Goal: Task Accomplishment & Management: Use online tool/utility

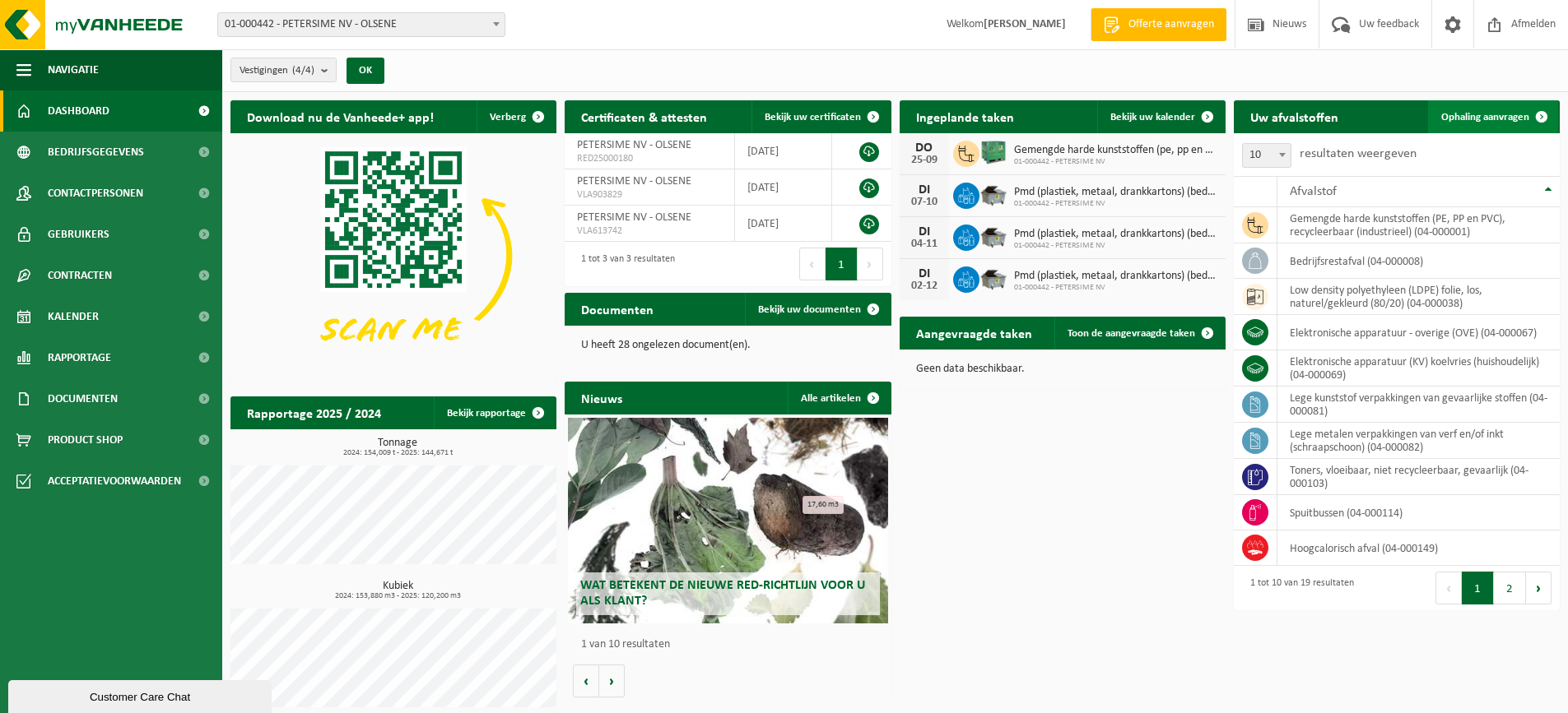
click at [1492, 113] on span "Ophaling aanvragen" at bounding box center [1485, 117] width 88 height 11
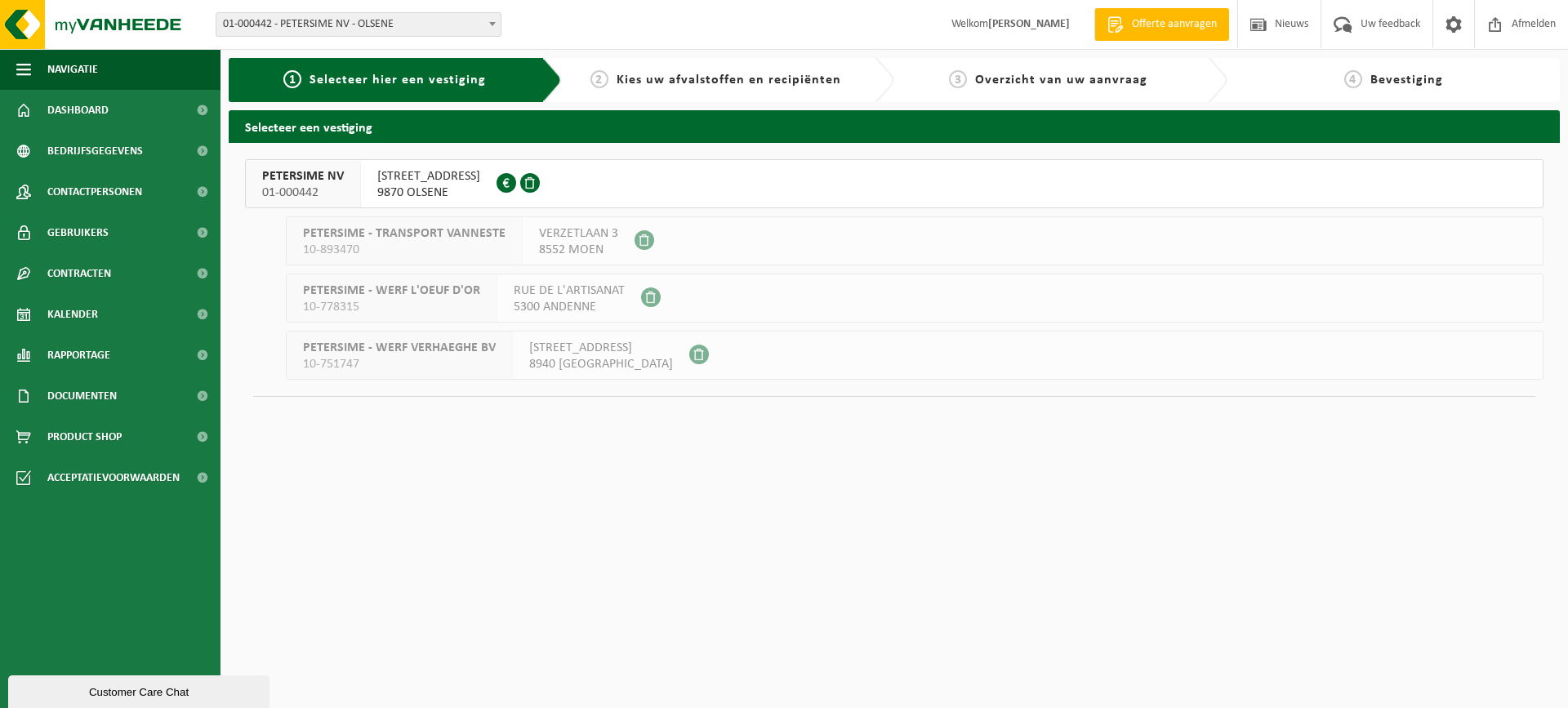
click at [646, 182] on button "PETERSIME NV 01-000442 CENTRUMSTRAAT 125 9870 OLSENE 0404.527.612" at bounding box center [894, 183] width 1298 height 49
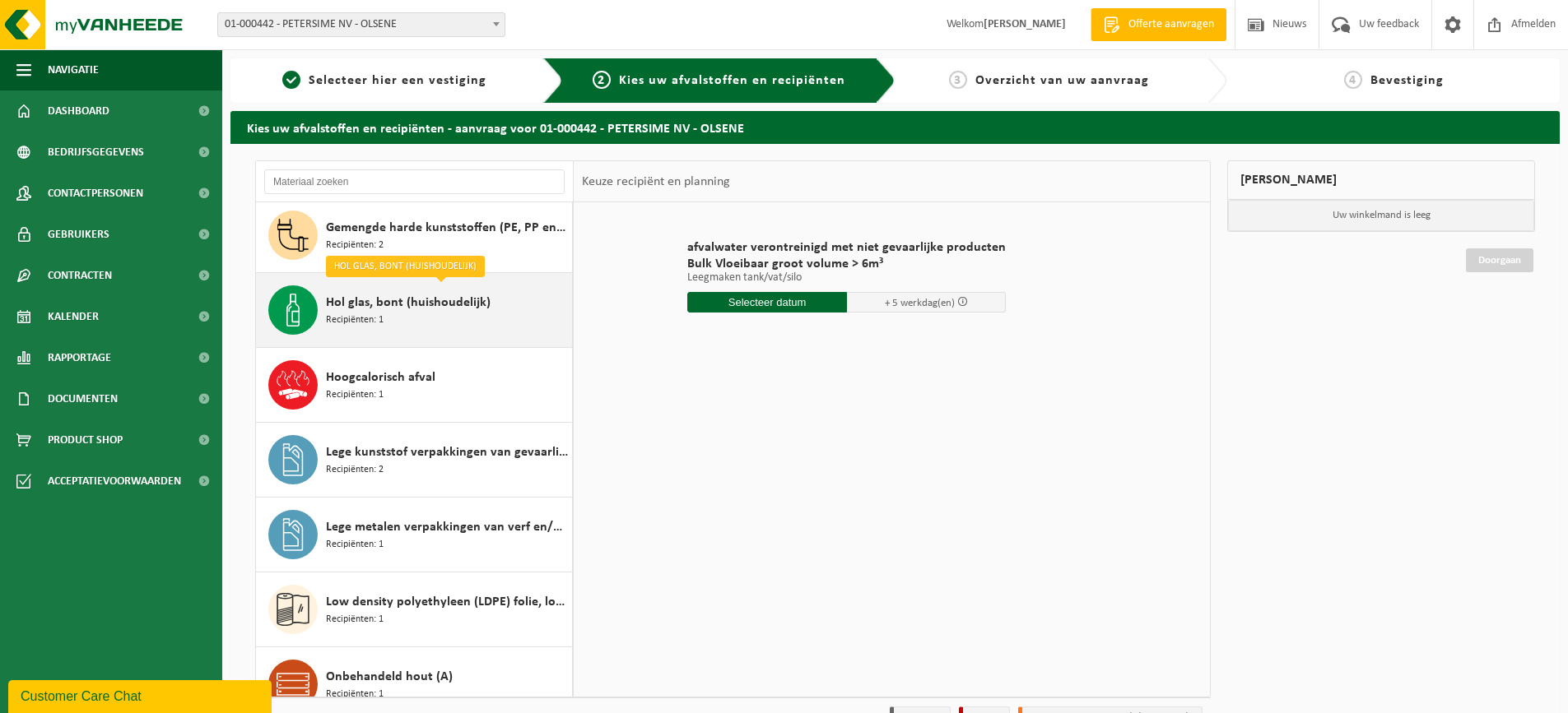
scroll to position [329, 0]
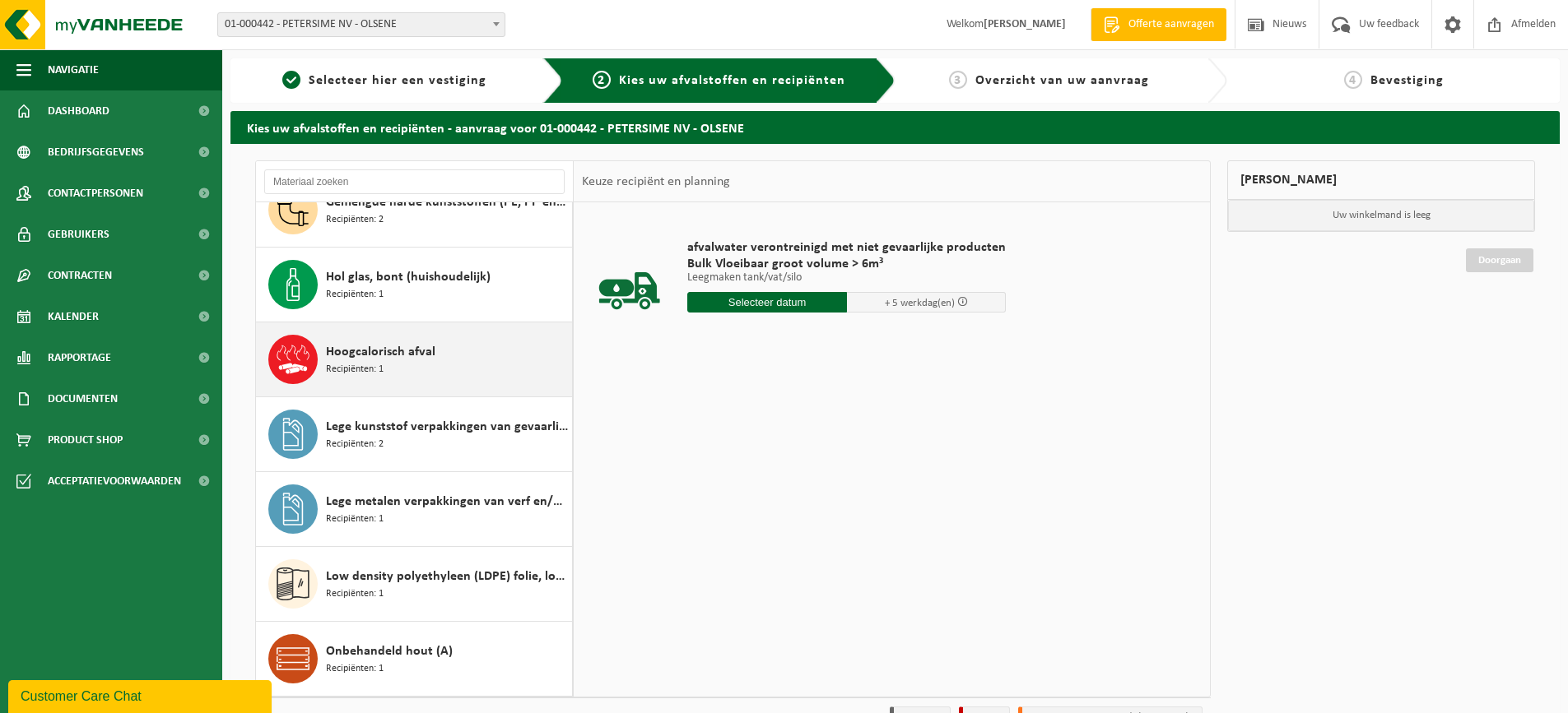
click at [435, 362] on div "Hoogcalorisch afval Recipiënten: 1" at bounding box center [447, 359] width 242 height 49
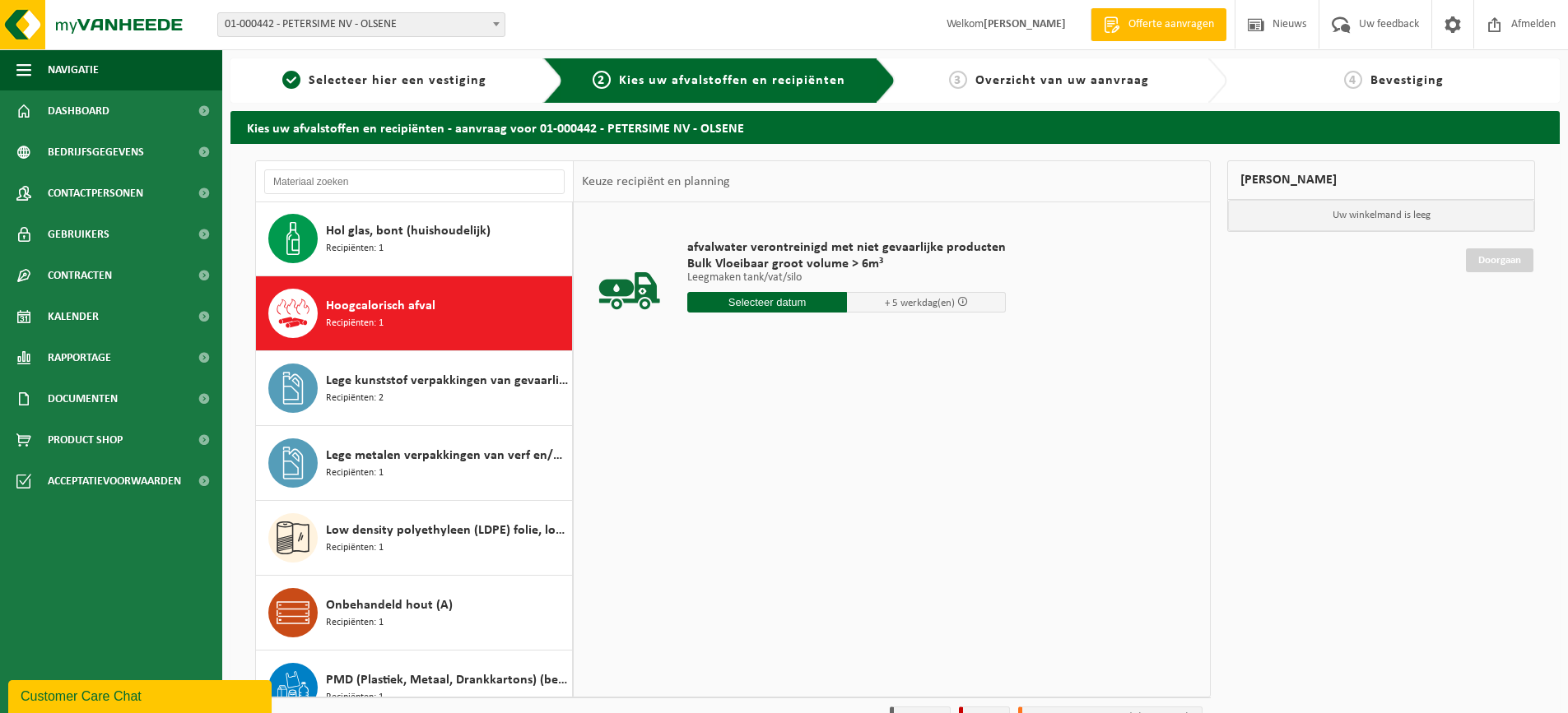
scroll to position [449, 0]
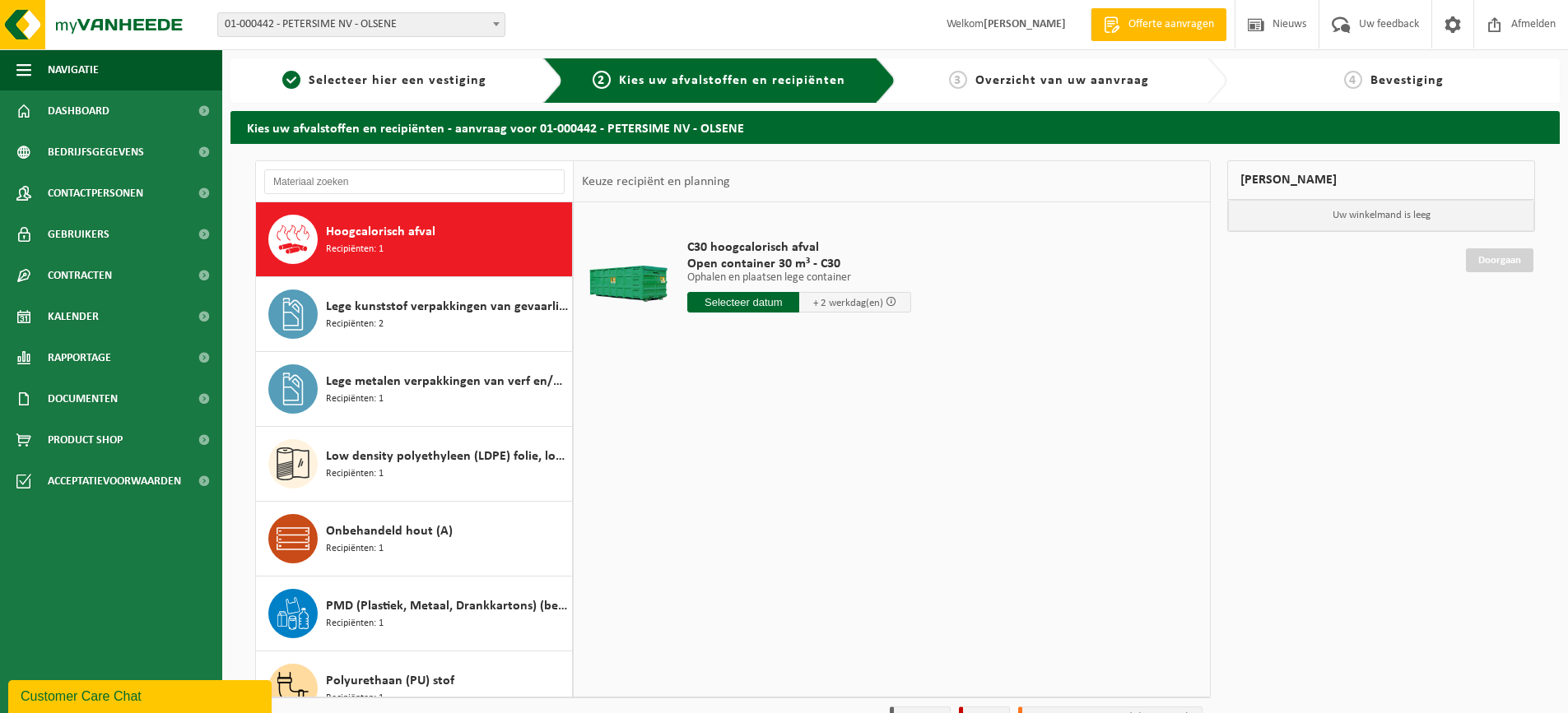
click at [738, 297] on input "text" at bounding box center [743, 302] width 112 height 21
click at [789, 472] on div "25" at bounding box center [790, 475] width 29 height 26
type input "Van 2025-09-25"
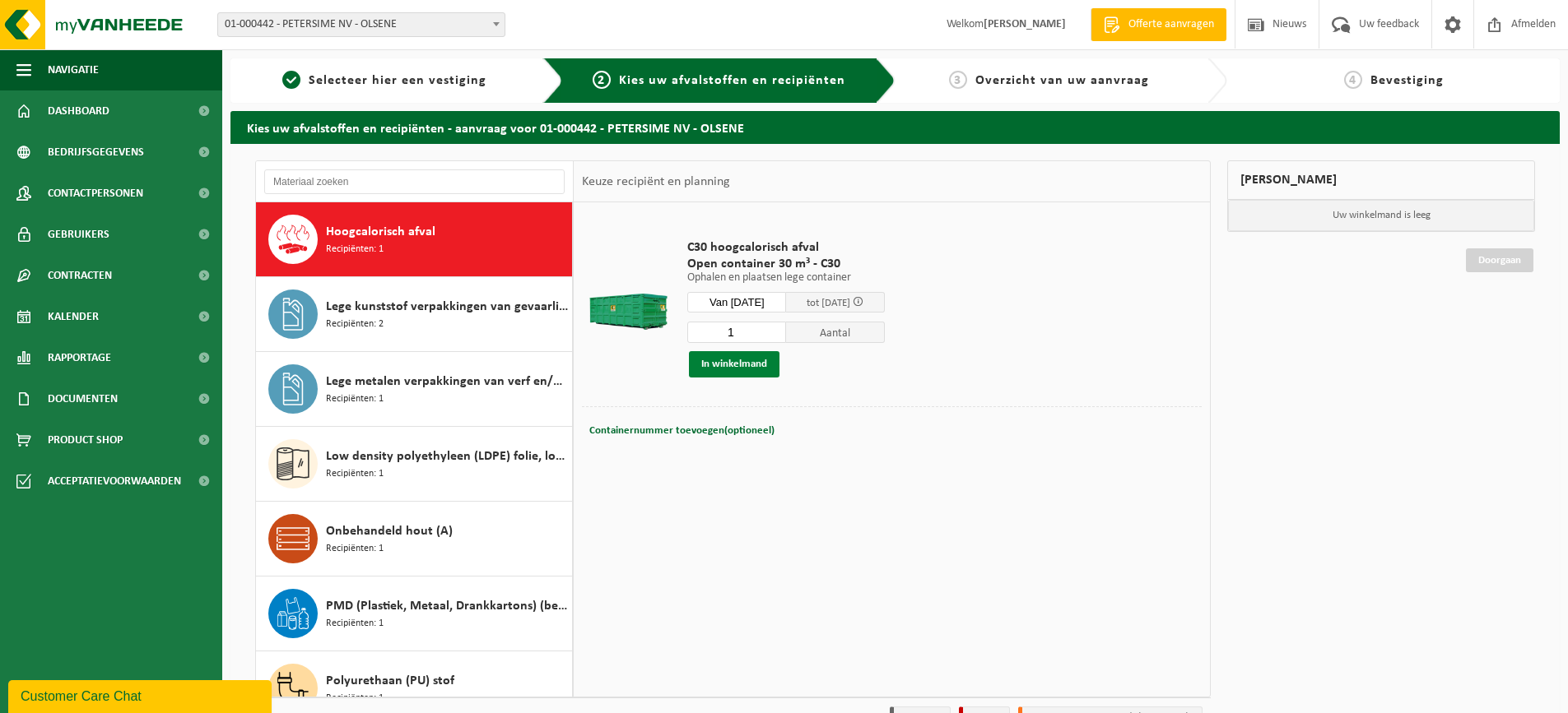
click at [743, 366] on button "In winkelmand" at bounding box center [734, 364] width 91 height 26
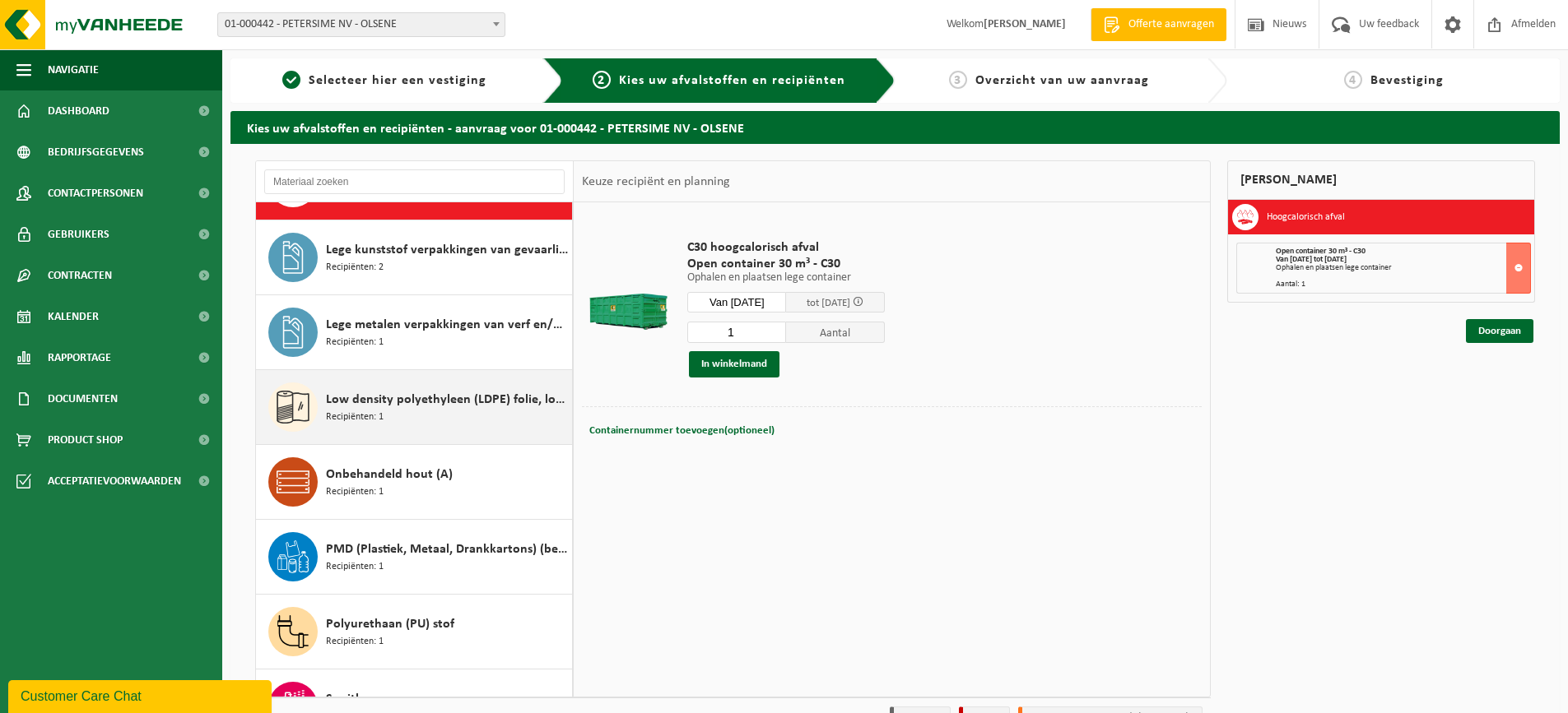
scroll to position [531, 0]
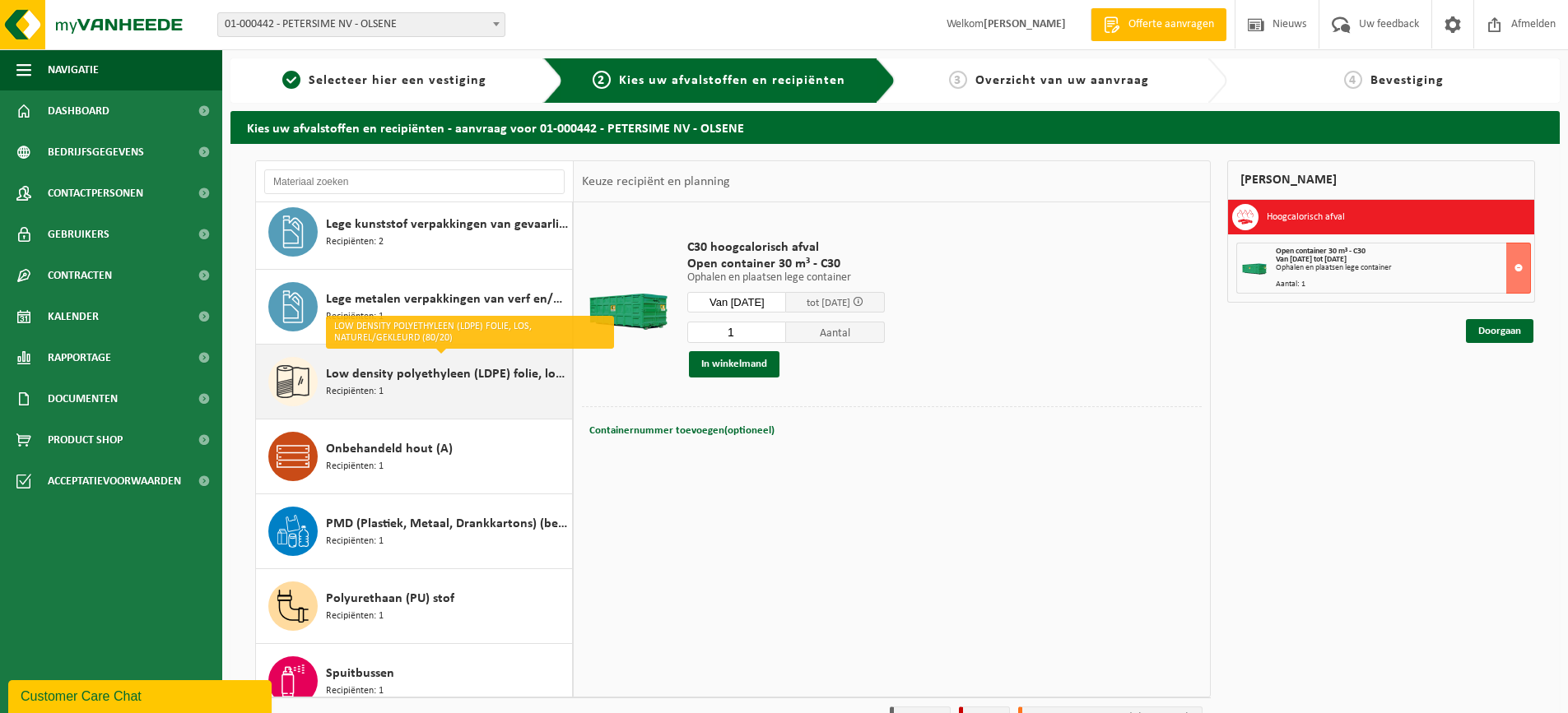
click at [438, 387] on div "Low density polyethyleen (LDPE) folie, los, naturel/gekleurd (80/20) Recipiënte…" at bounding box center [447, 382] width 242 height 49
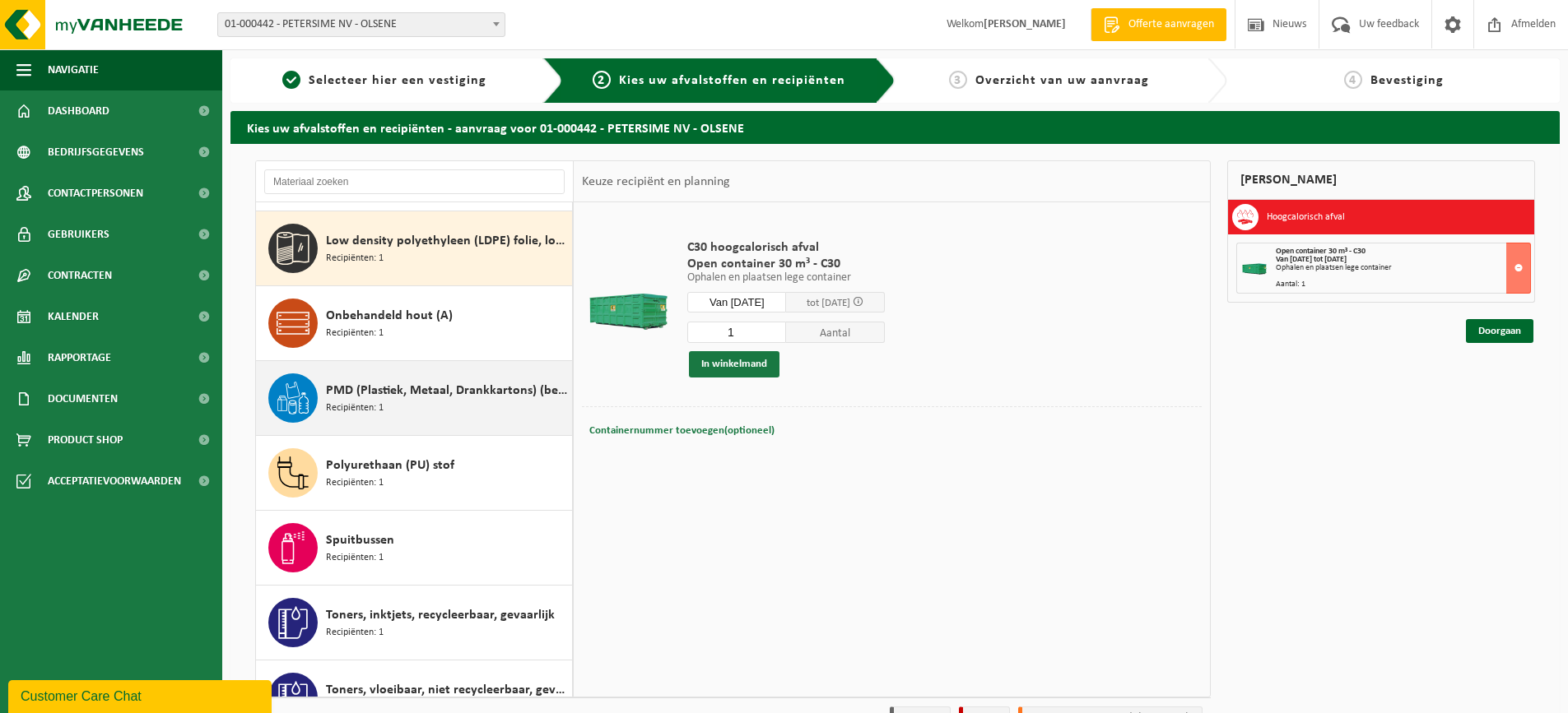
scroll to position [674, 0]
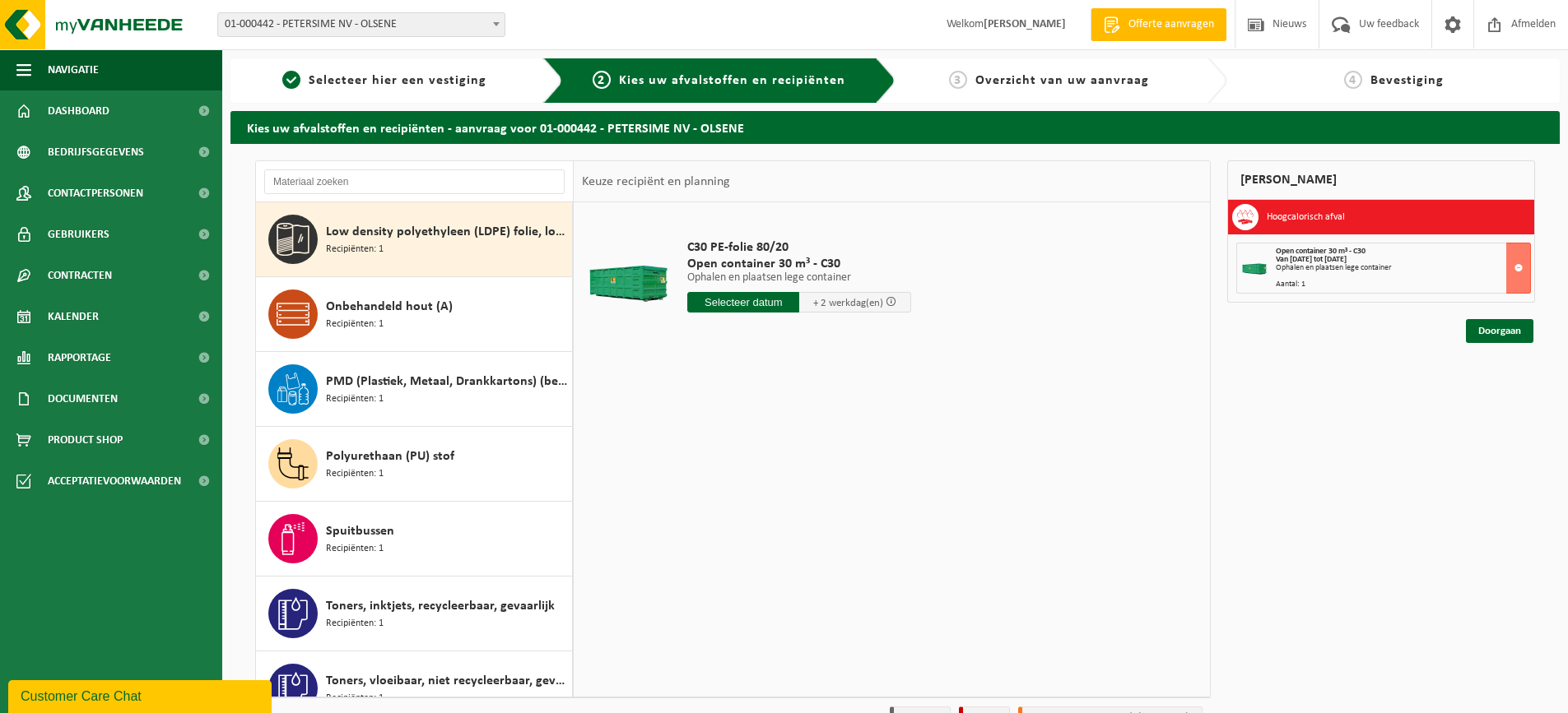
click at [735, 299] on input "text" at bounding box center [743, 302] width 112 height 21
click at [790, 478] on div "25" at bounding box center [790, 475] width 29 height 26
type input "Van 2025-09-25"
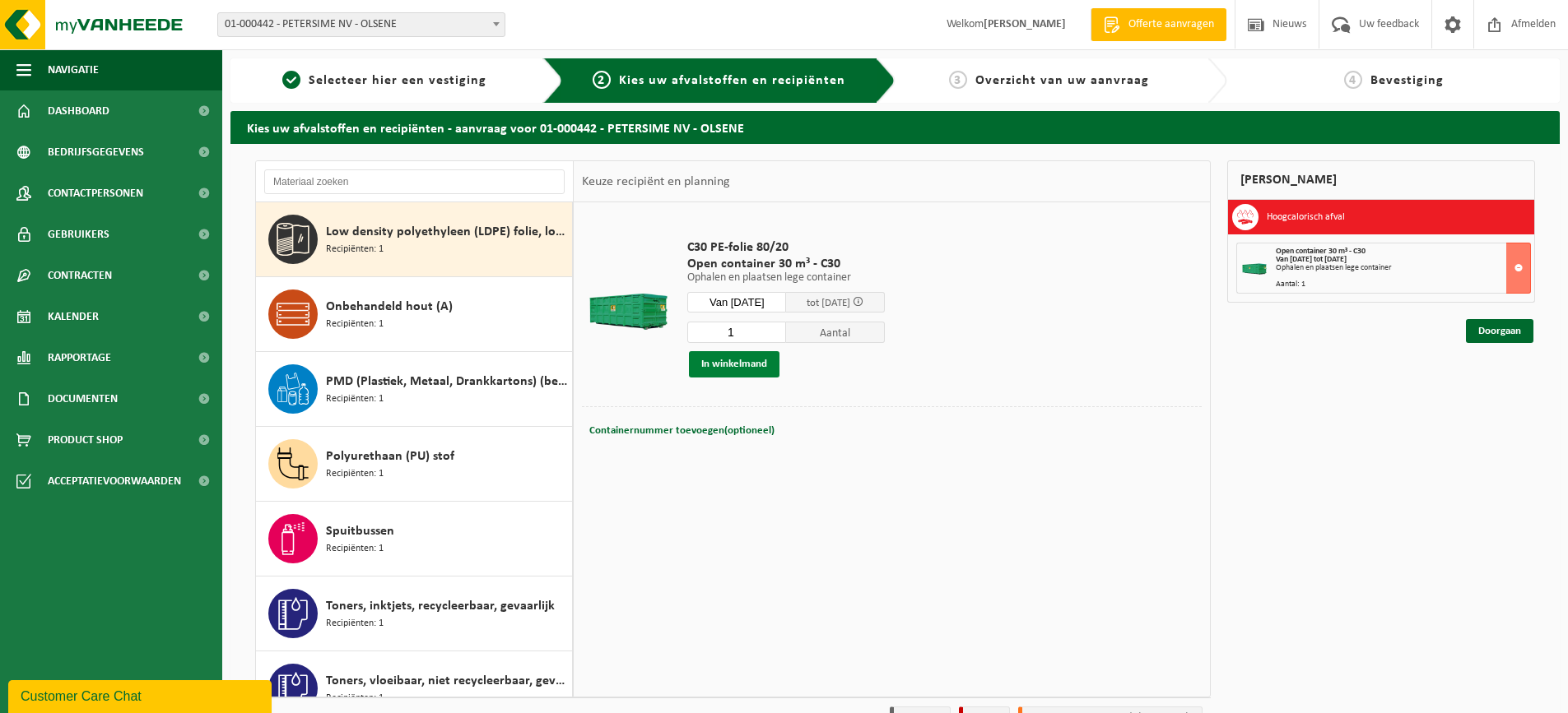
click at [749, 364] on button "In winkelmand" at bounding box center [734, 364] width 91 height 26
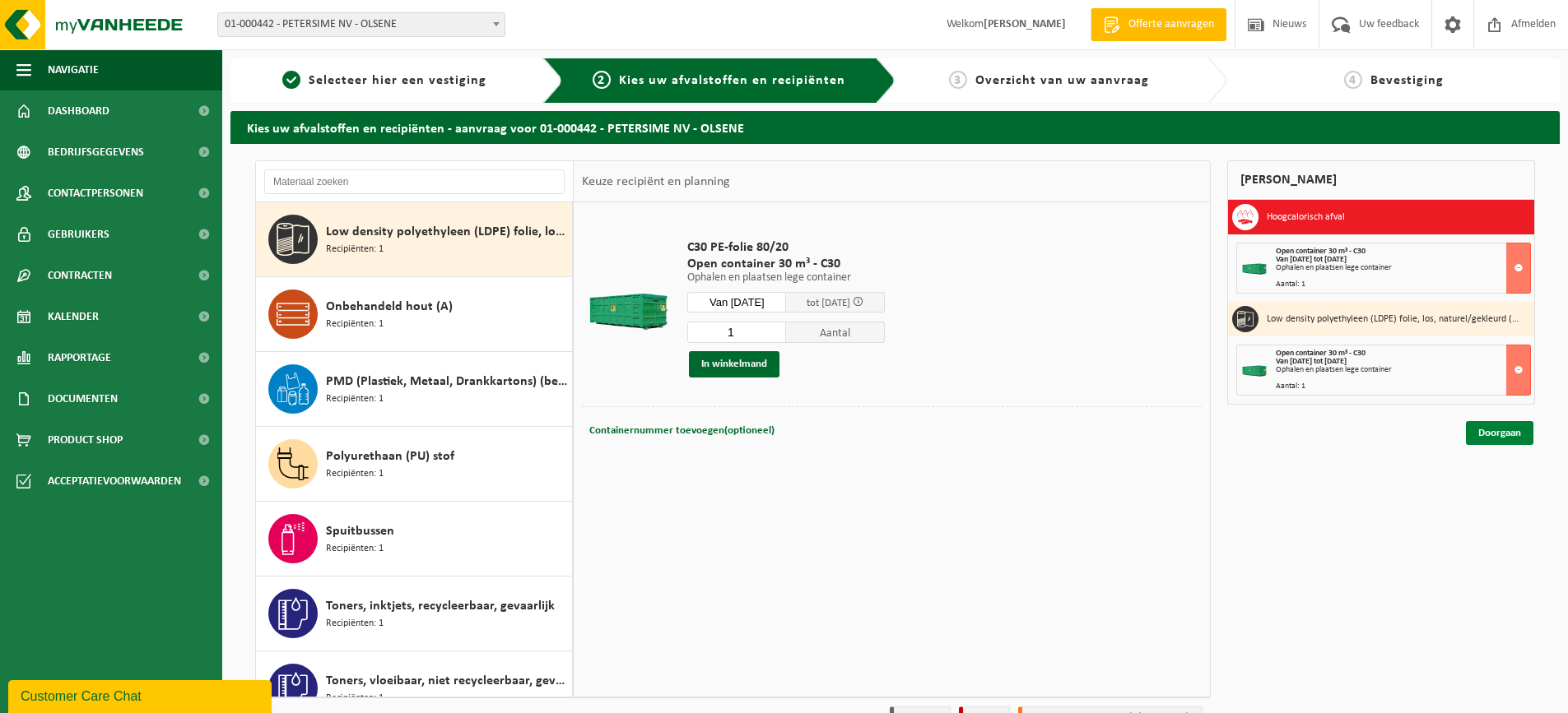
click at [1500, 433] on link "Doorgaan" at bounding box center [1500, 433] width 67 height 24
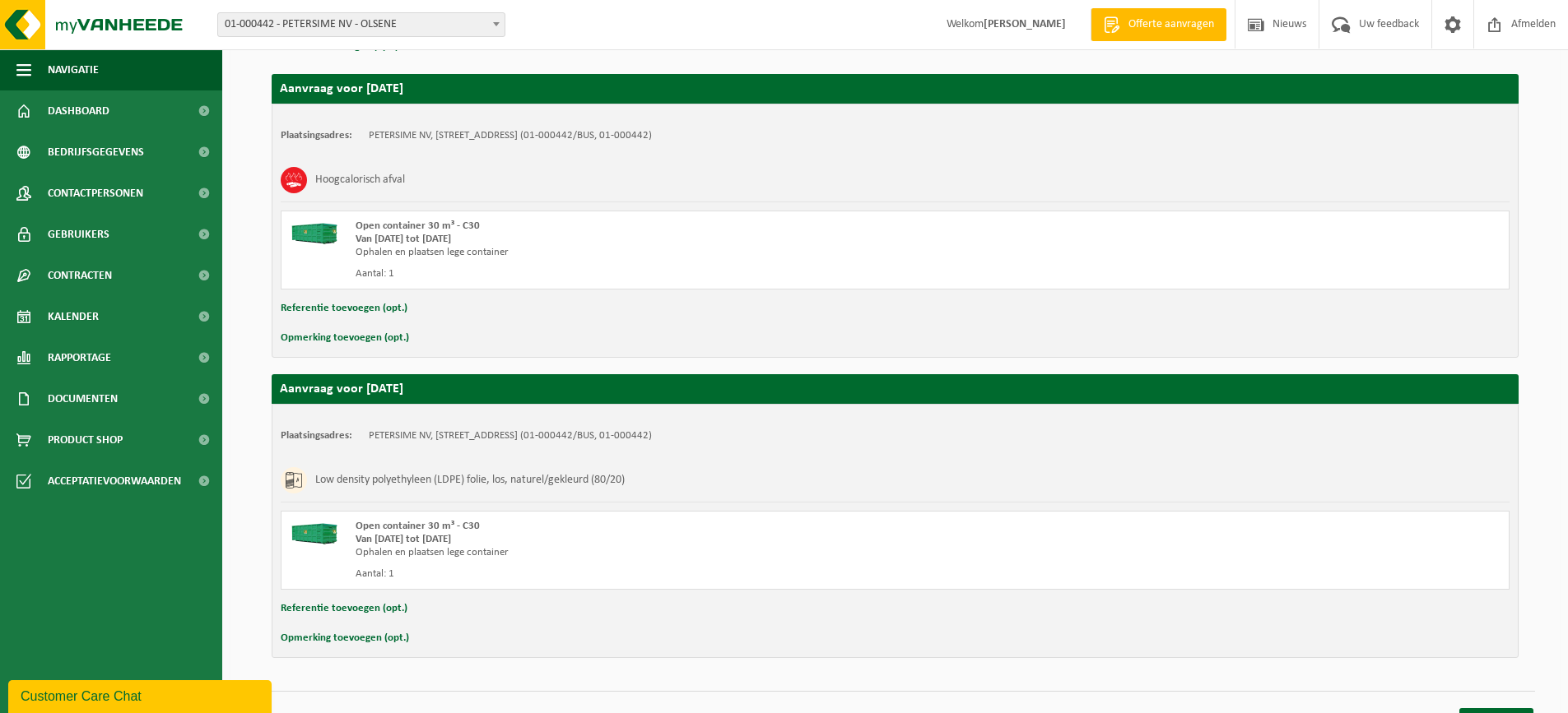
scroll to position [293, 0]
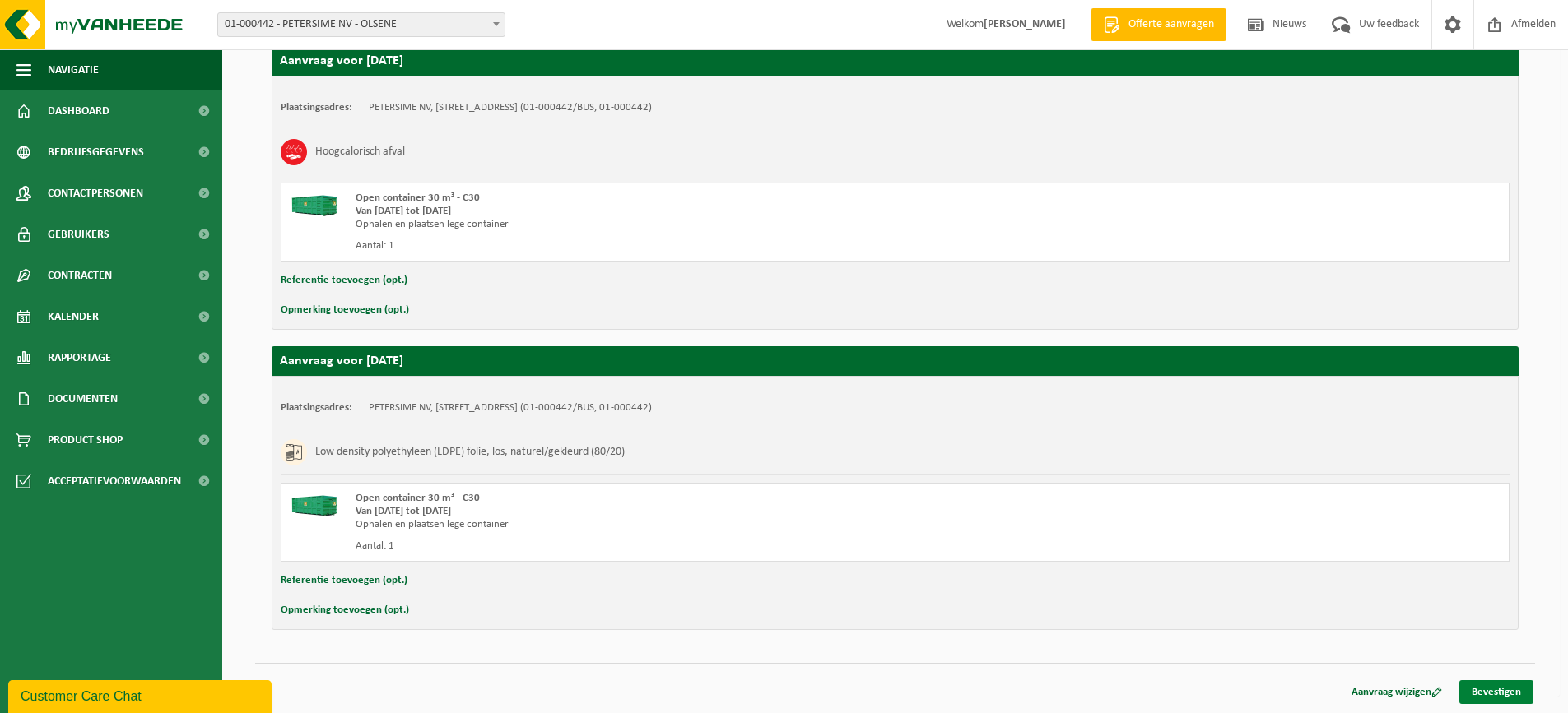
click at [1494, 688] on link "Bevestigen" at bounding box center [1496, 692] width 74 height 24
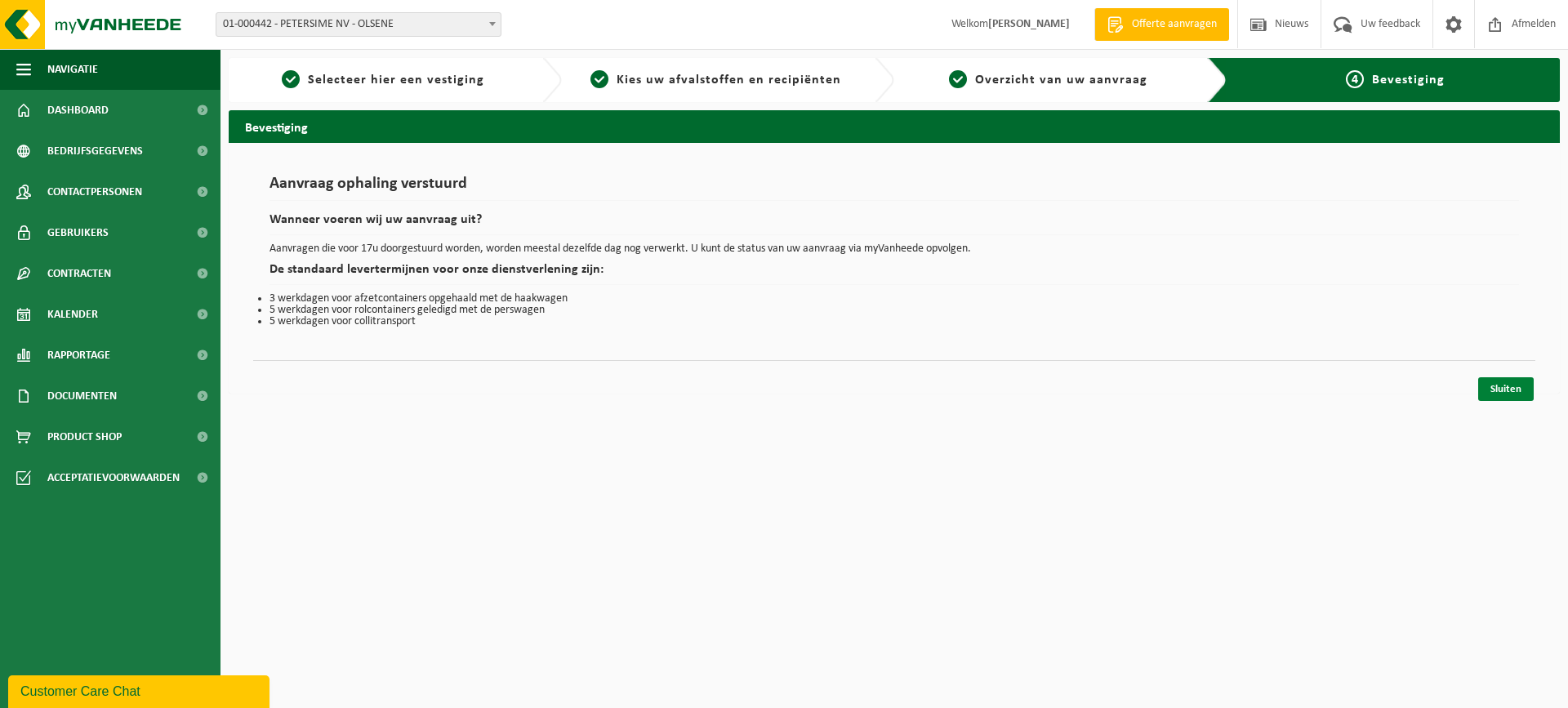
click at [1507, 391] on link "Sluiten" at bounding box center [1506, 389] width 56 height 23
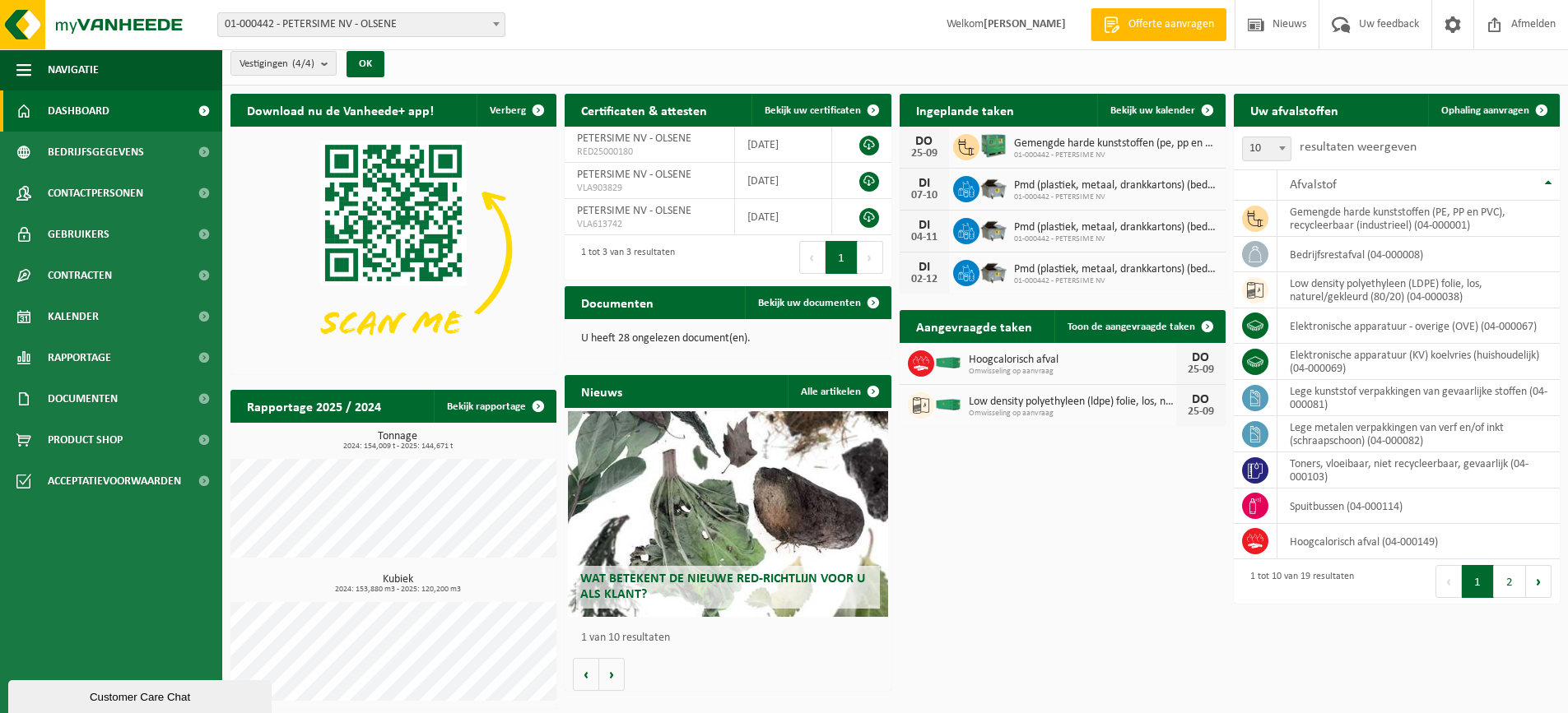
scroll to position [10, 0]
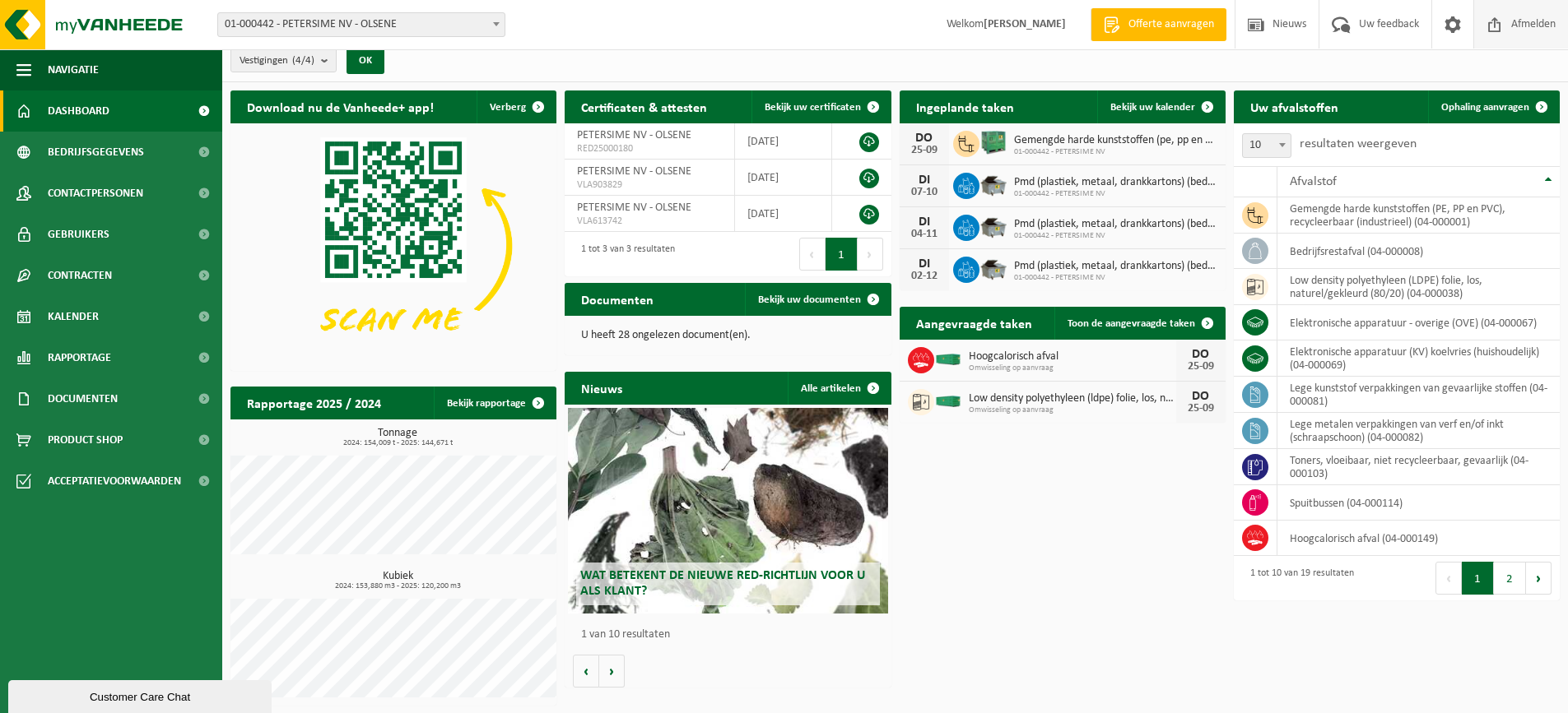
click at [1531, 25] on span "Afmelden" at bounding box center [1533, 24] width 53 height 48
